Goal: Check status: Check status

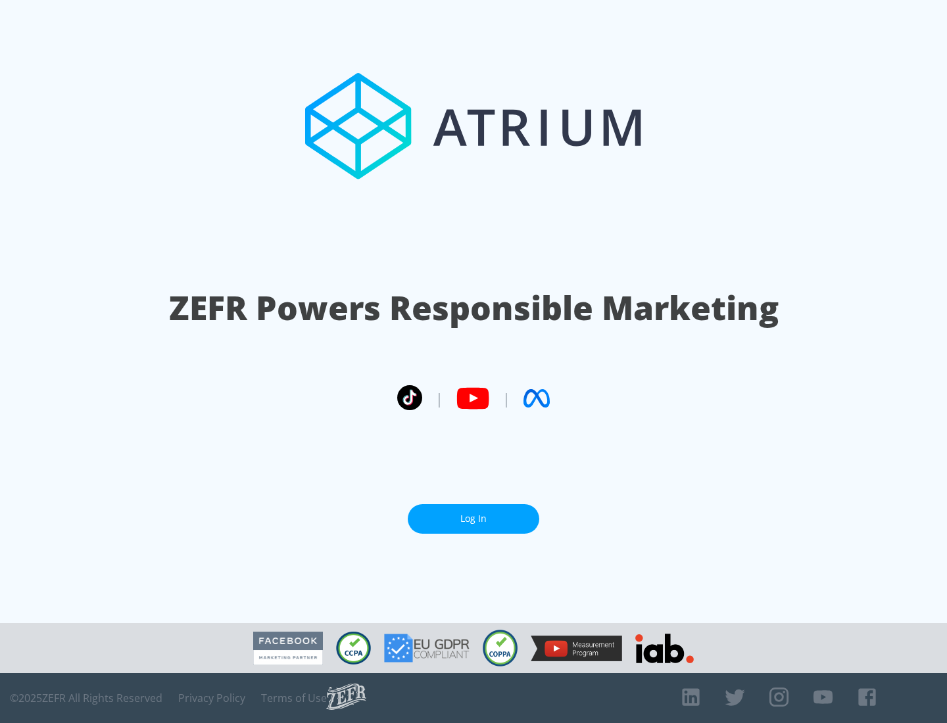
click at [473, 519] on link "Log In" at bounding box center [473, 519] width 131 height 30
